Goal: Check status: Check status

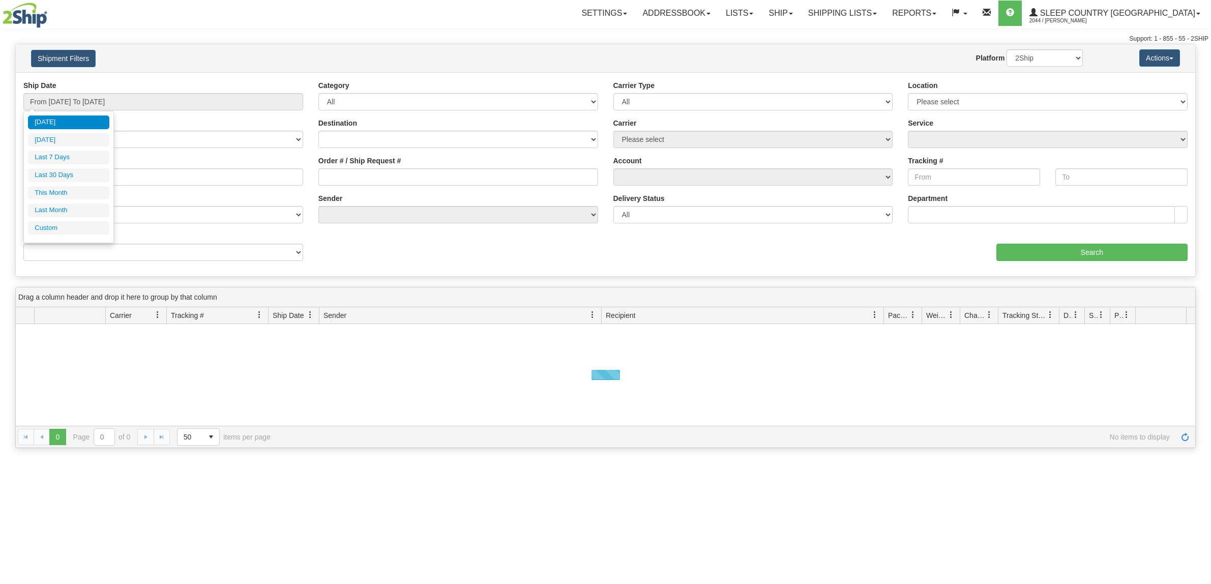
click at [131, 105] on input "From [DATE] To [DATE]" at bounding box center [163, 101] width 280 height 17
click at [86, 183] on ul "[DATE] [DATE] Last 7 Days Last 30 Days This Month Last Month Custom" at bounding box center [68, 174] width 81 height 119
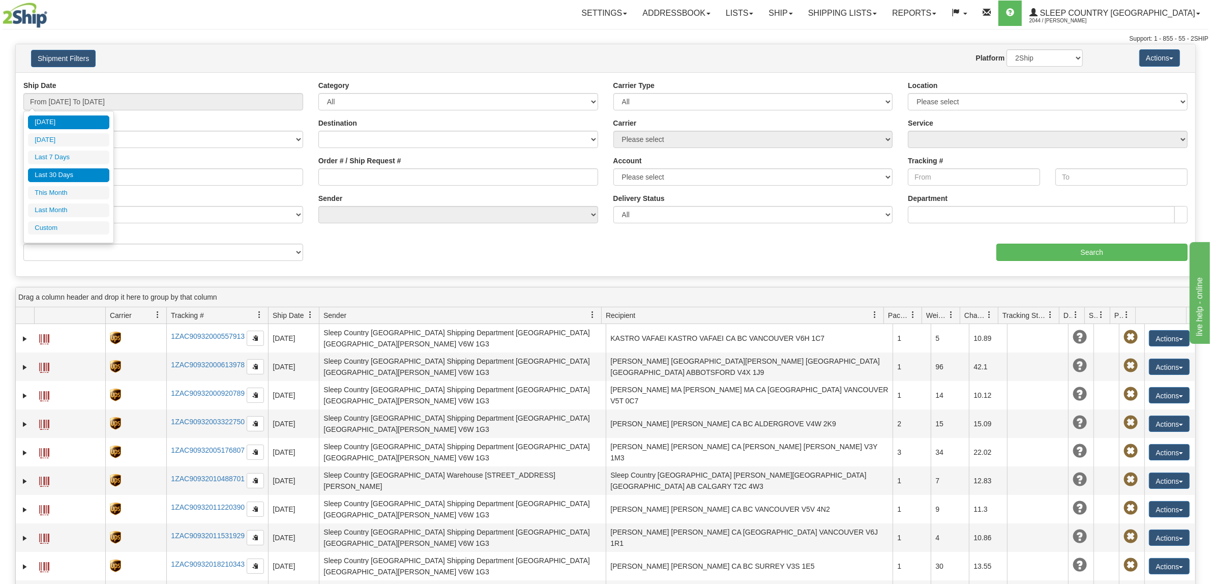
click at [85, 181] on li "Last 30 Days" at bounding box center [68, 175] width 81 height 14
type input "From [DATE] To [DATE]"
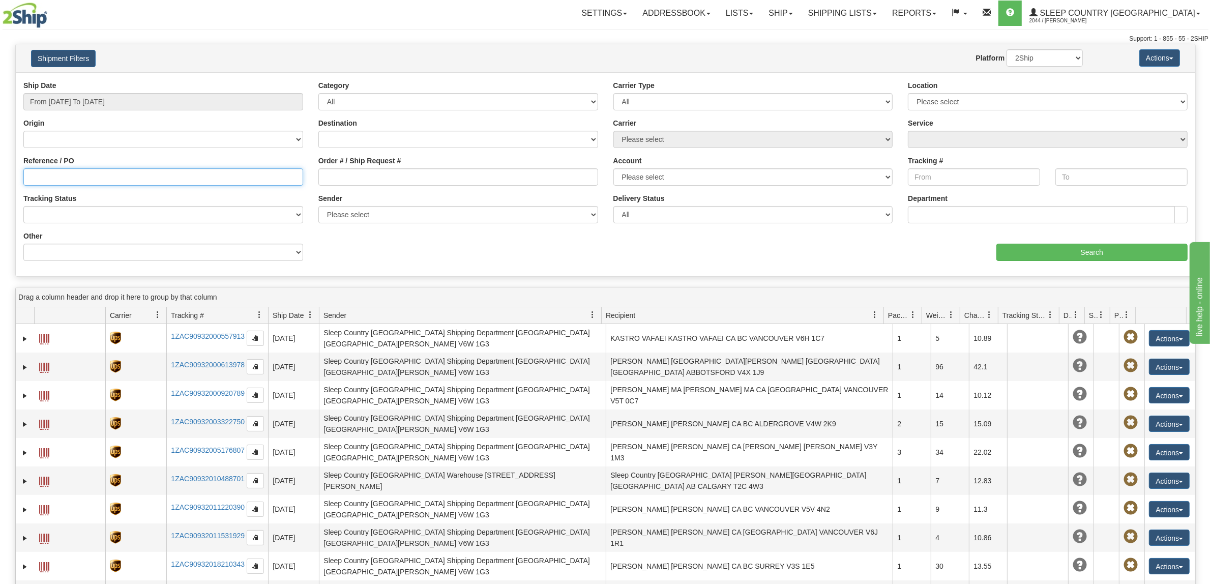
click at [100, 176] on input "Reference / PO" at bounding box center [163, 176] width 280 height 17
paste input "9000I108525"
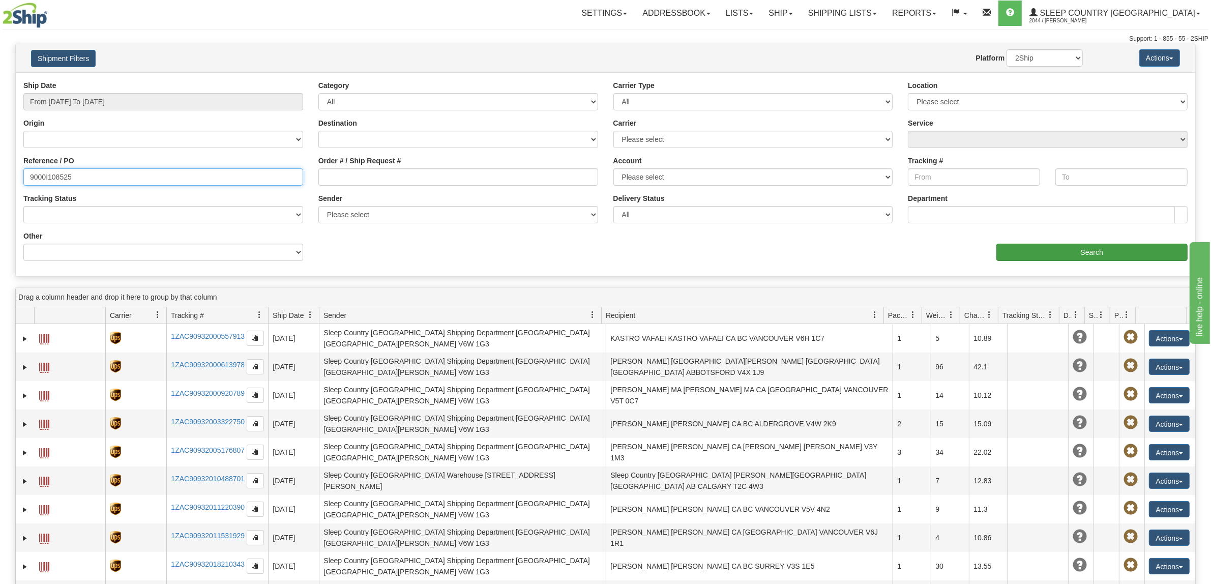
type input "9000I108525"
click at [1112, 261] on input "Search" at bounding box center [1092, 252] width 192 height 17
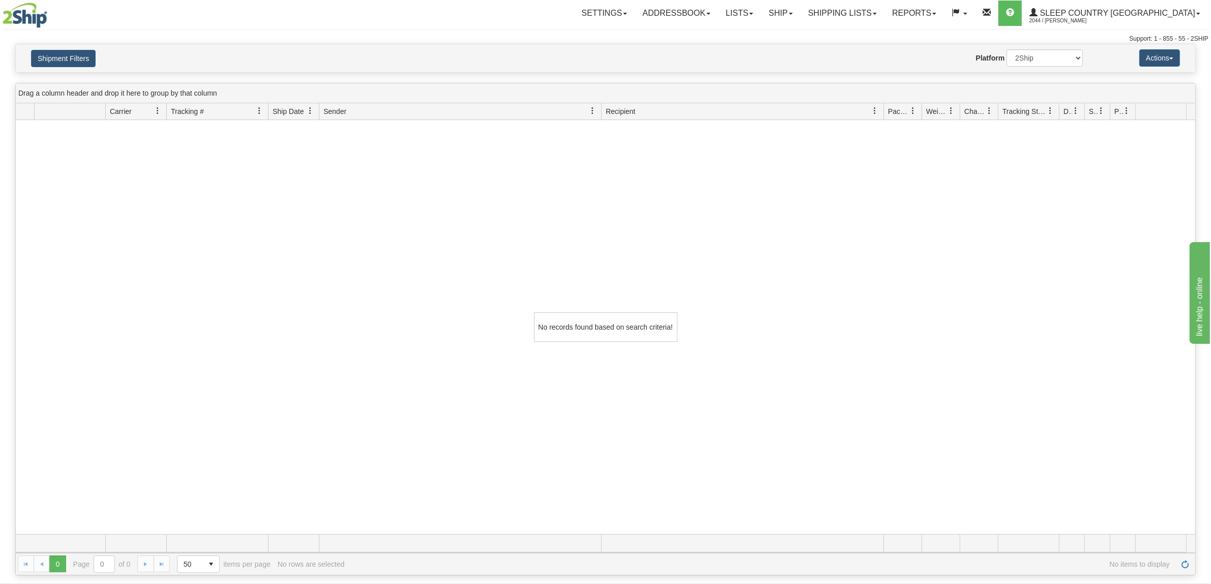
click at [97, 64] on h4 "Shipment Filters" at bounding box center [120, 58] width 194 height 18
click at [90, 58] on button "Shipment Filters" at bounding box center [63, 58] width 65 height 17
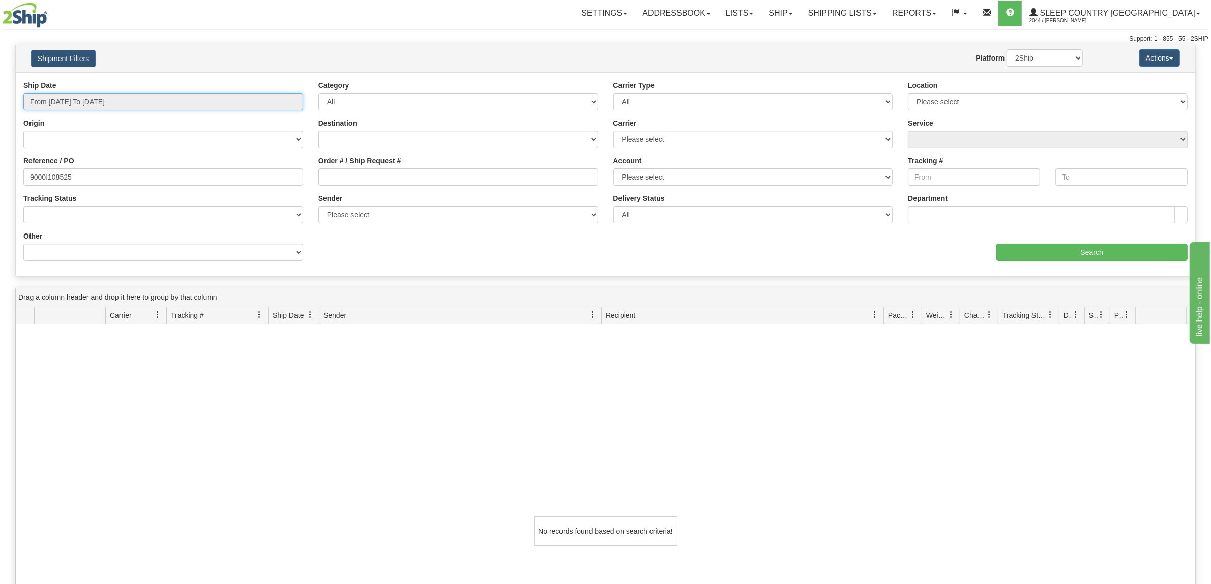
click at [110, 100] on input "From [DATE] To [DATE]" at bounding box center [163, 101] width 280 height 17
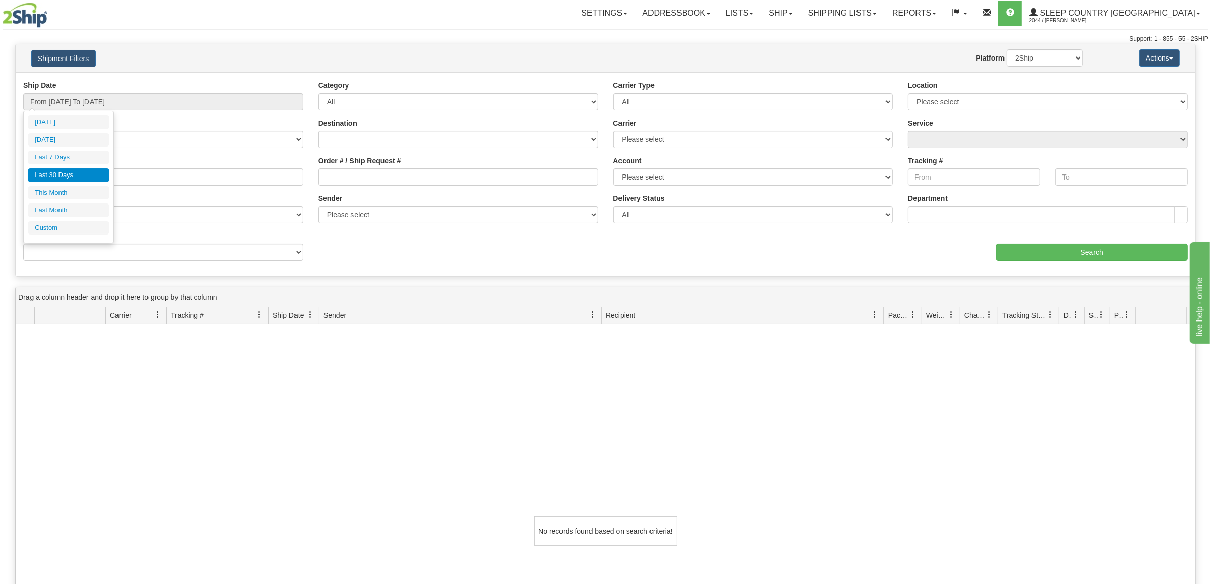
click at [69, 176] on li "Last 30 Days" at bounding box center [68, 175] width 81 height 14
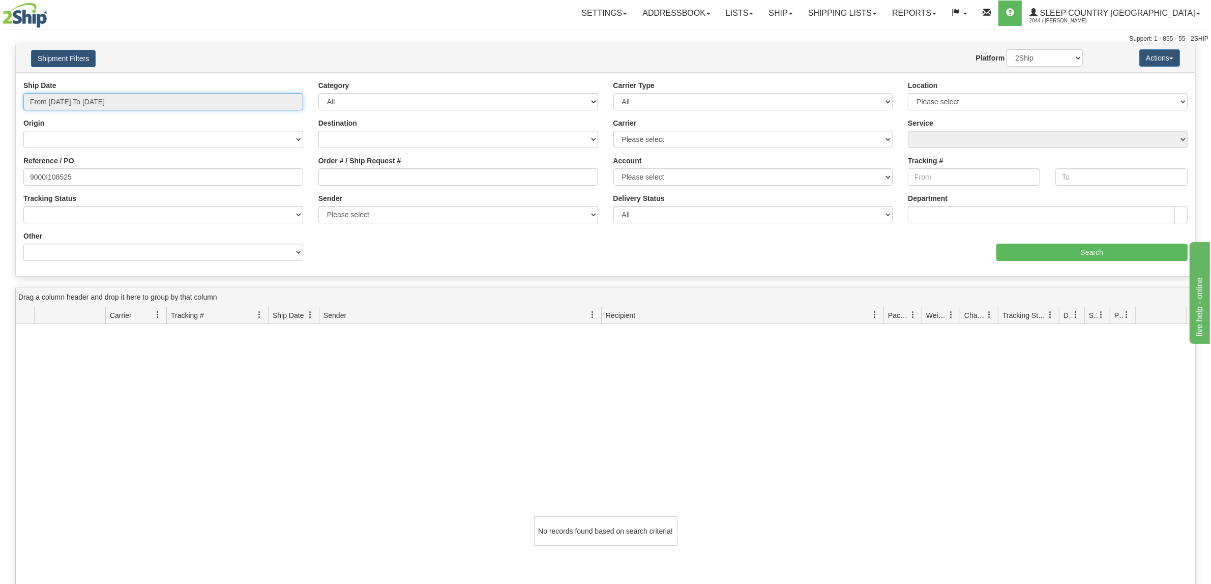
click at [103, 98] on input "From [DATE] To [DATE]" at bounding box center [163, 101] width 280 height 17
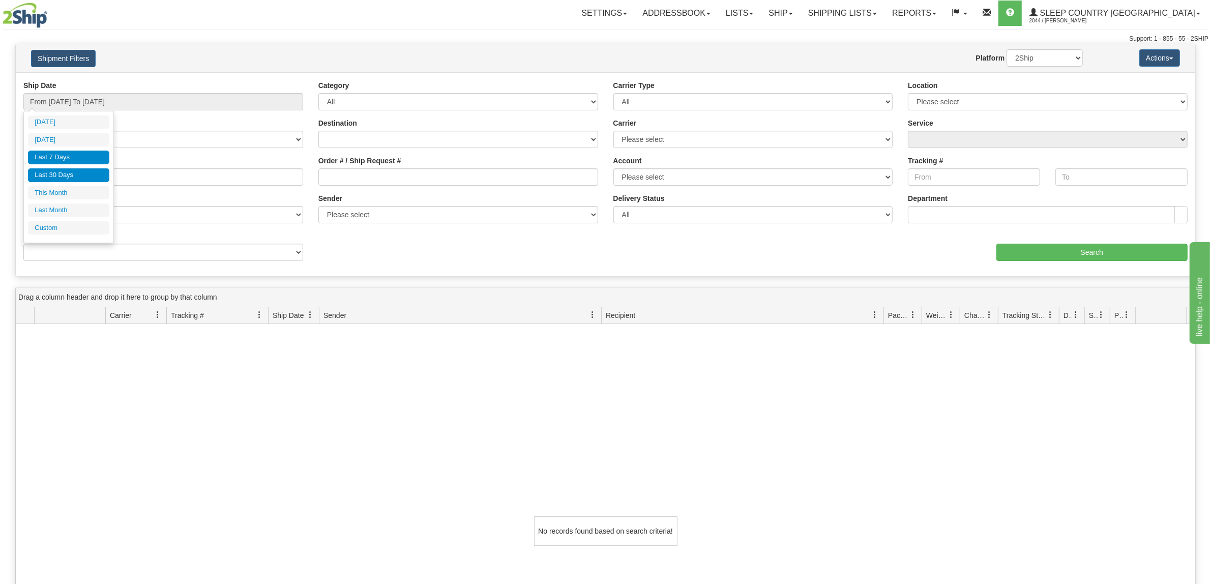
click at [81, 155] on li "Last 7 Days" at bounding box center [68, 158] width 81 height 14
type input "From [DATE] To [DATE]"
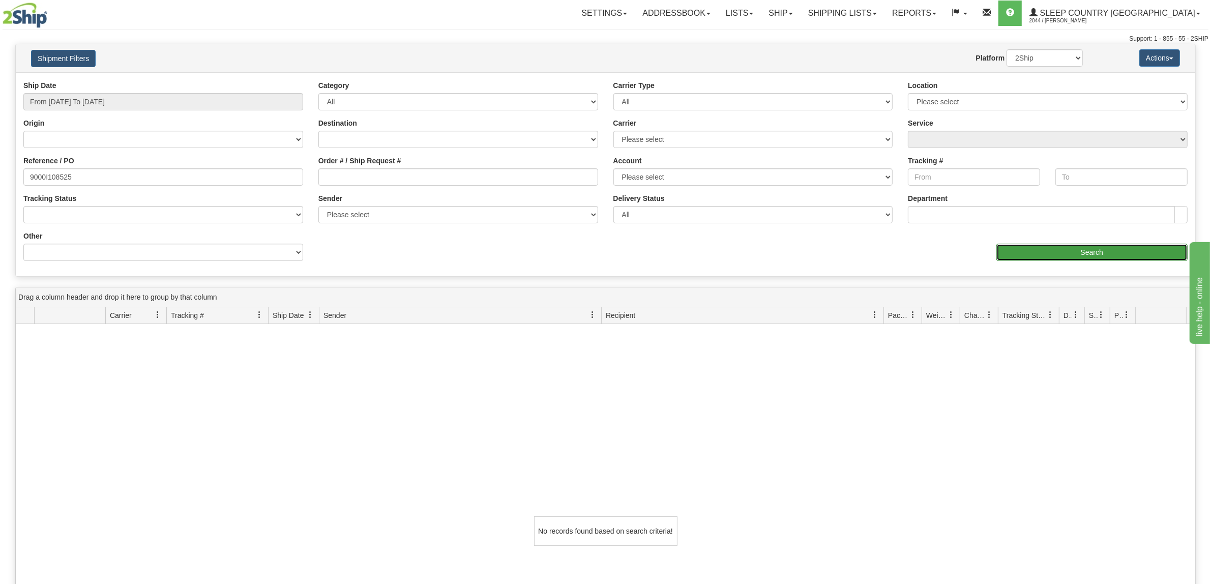
click at [1070, 260] on input "Search" at bounding box center [1092, 252] width 192 height 17
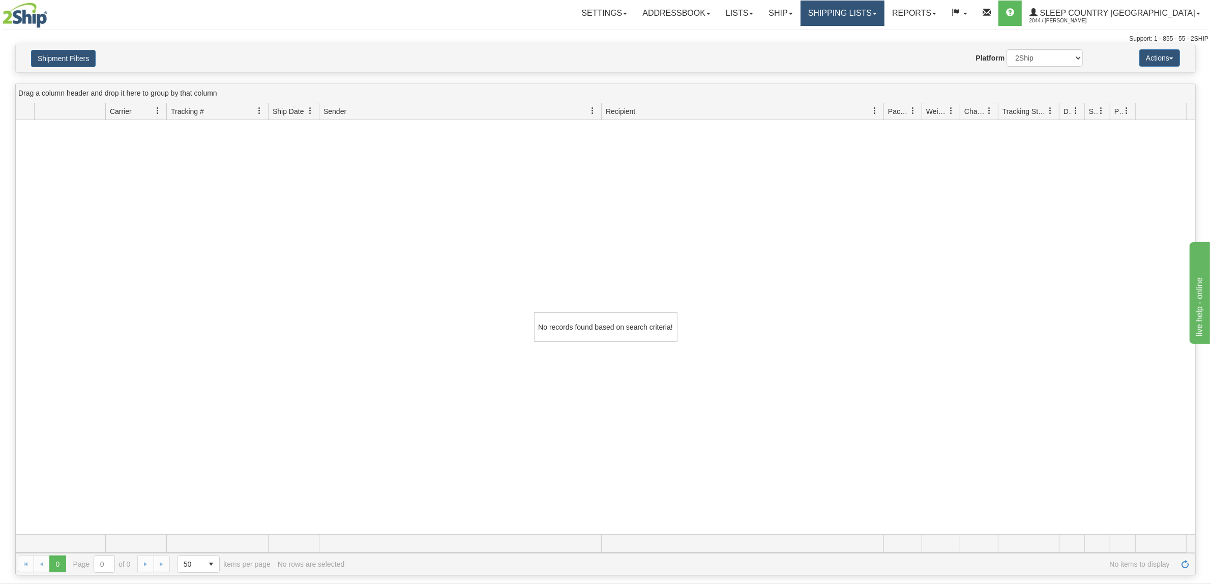
click at [884, 8] on link "Shipping lists" at bounding box center [842, 13] width 84 height 25
click at [595, 67] on div "Shipment Filters Website Agent Nothing selected Client User Platform 2Ship Impo…" at bounding box center [605, 58] width 1179 height 28
click at [1150, 62] on button "Actions" at bounding box center [1159, 57] width 41 height 17
drag, startPoint x: 600, startPoint y: 70, endPoint x: 265, endPoint y: 43, distance: 336.7
click at [596, 70] on div "Shipment Filters Website Agent Nothing selected Client User Platform 2Ship Impo…" at bounding box center [605, 58] width 1179 height 28
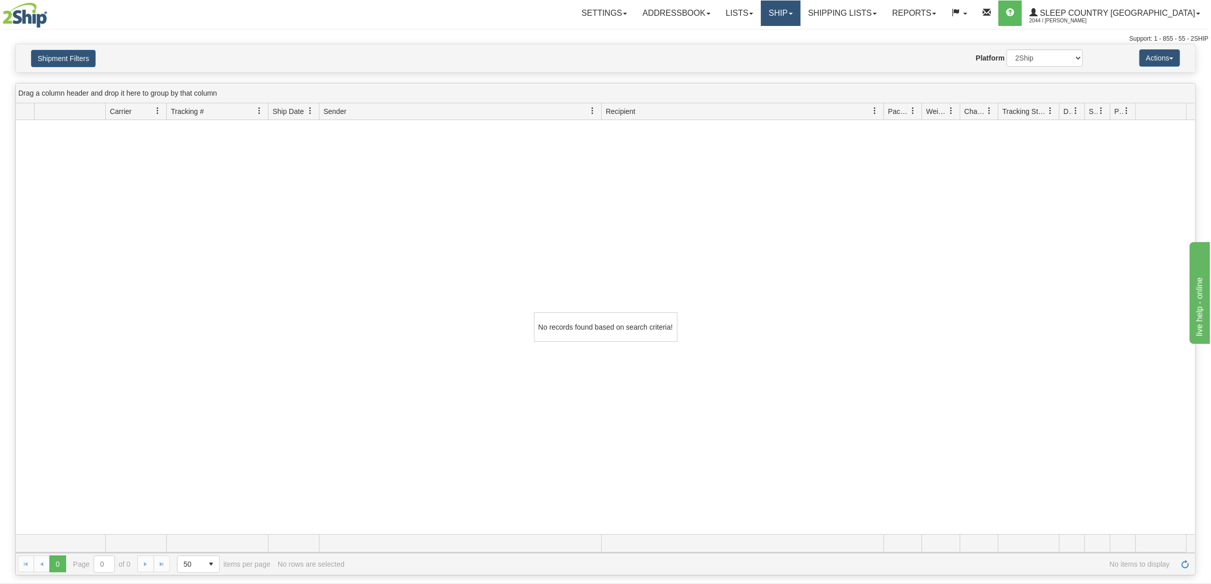
click at [800, 17] on link "Ship" at bounding box center [780, 13] width 39 height 25
click at [800, 29] on link "Ship Screen" at bounding box center [759, 35] width 80 height 13
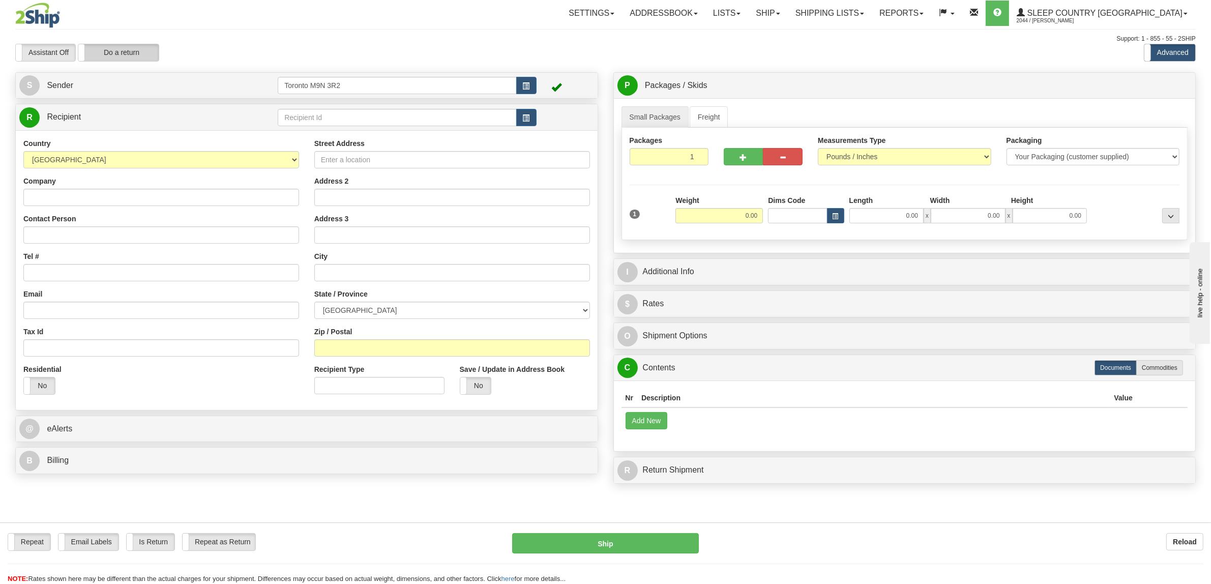
click at [95, 49] on label "Do a return" at bounding box center [118, 52] width 80 height 16
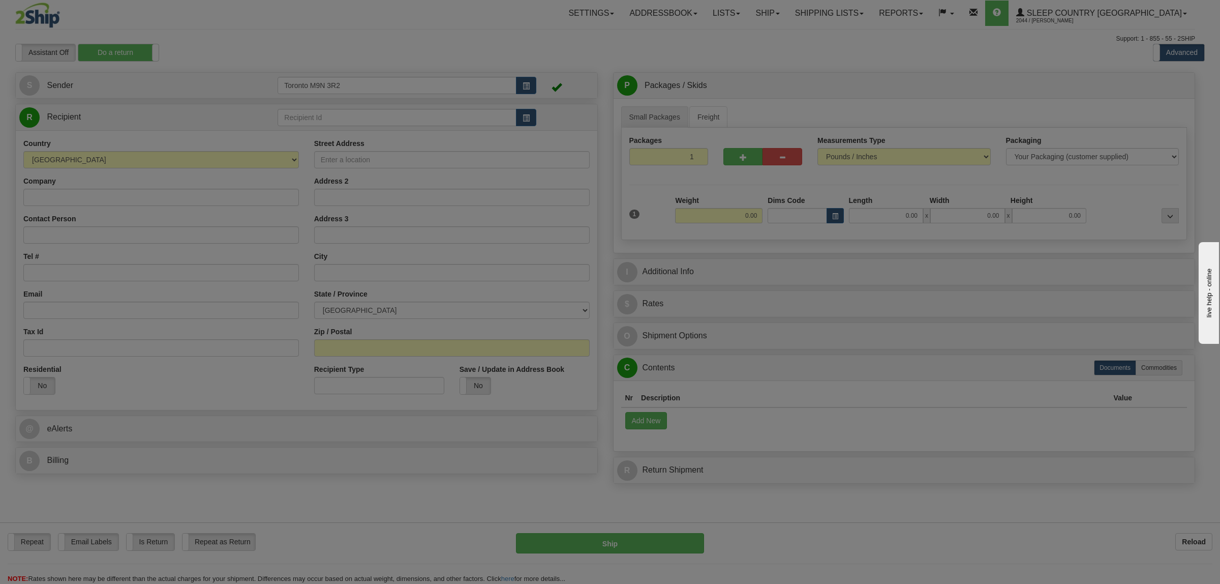
type input "Toronto M9N 3R2"
